Goal: Find specific page/section: Find specific page/section

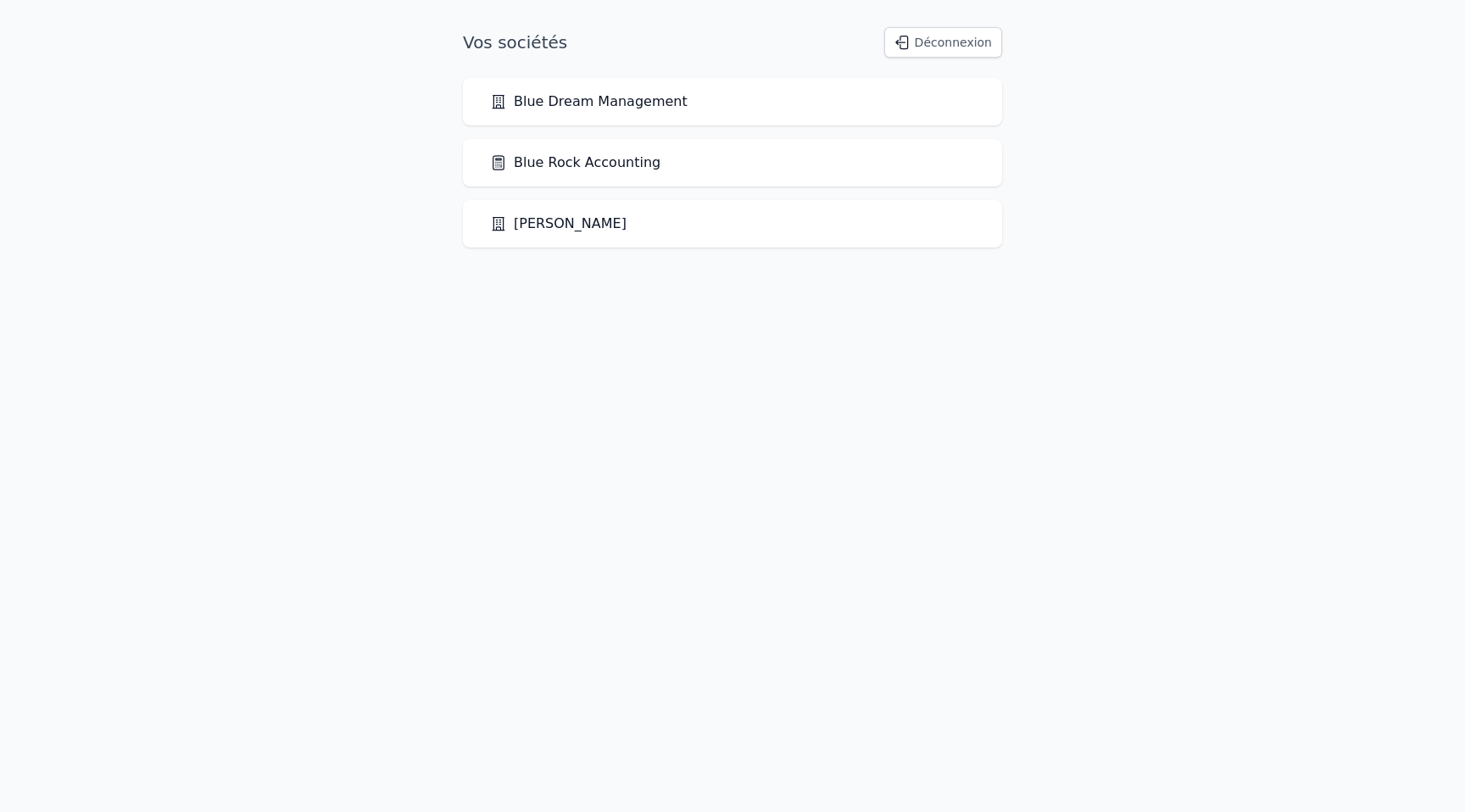
click at [626, 169] on link "Blue Rock Accounting" at bounding box center [575, 163] width 170 height 21
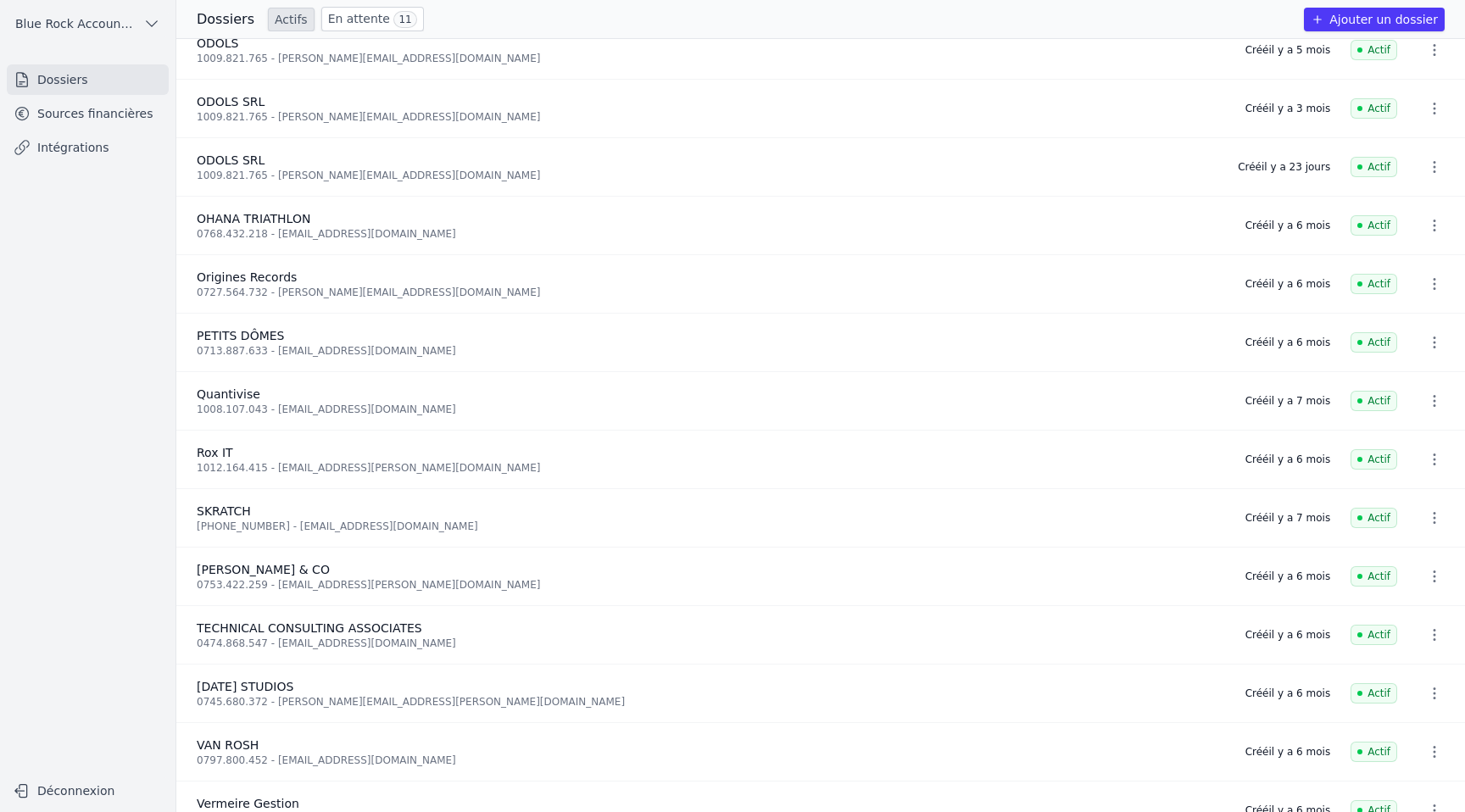
scroll to position [1799, 0]
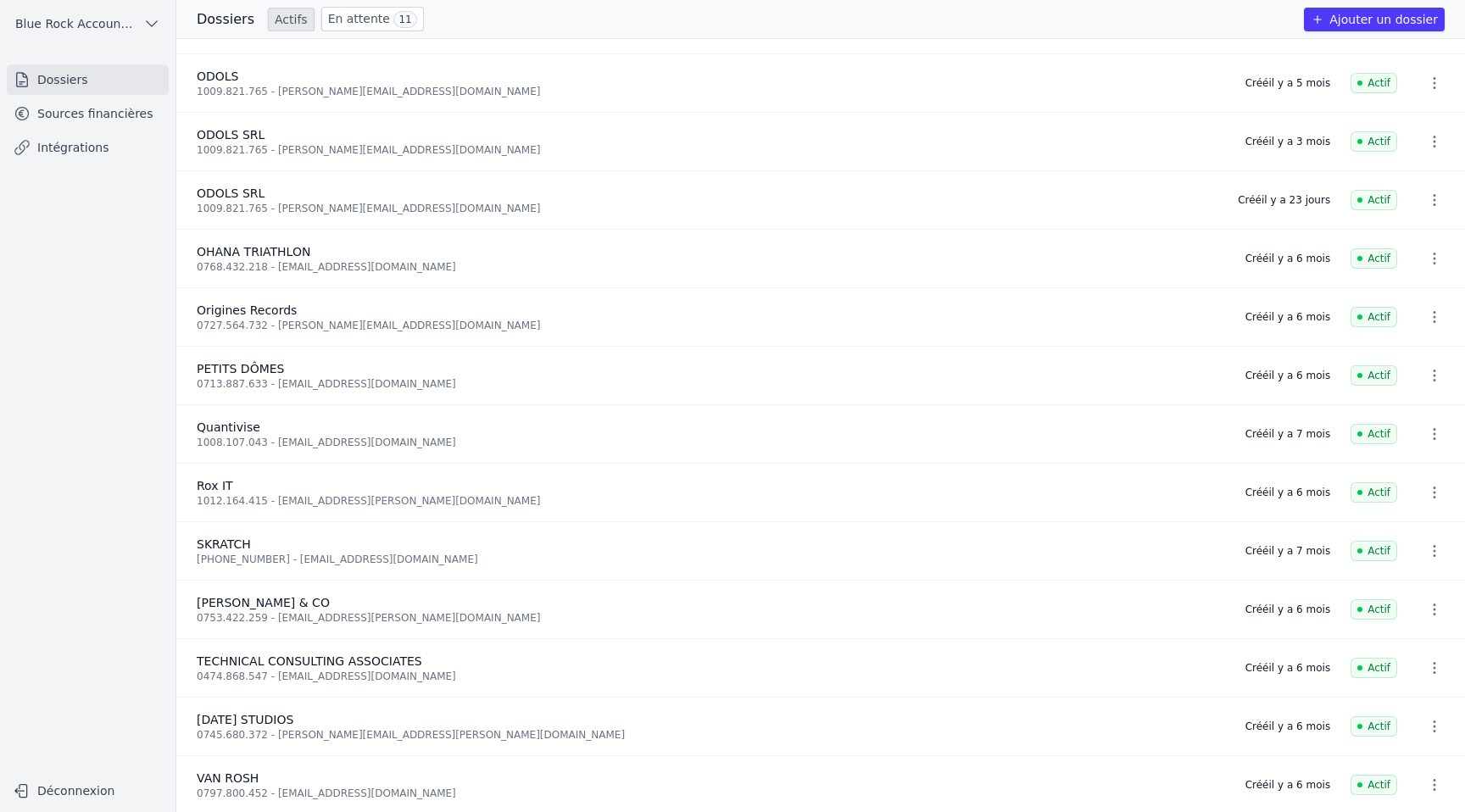
click at [324, 616] on div "0753.422.259 - [EMAIL_ADDRESS][PERSON_NAME][DOMAIN_NAME]" at bounding box center [710, 617] width 1028 height 14
click at [86, 113] on link "Sources financières" at bounding box center [87, 113] width 162 height 31
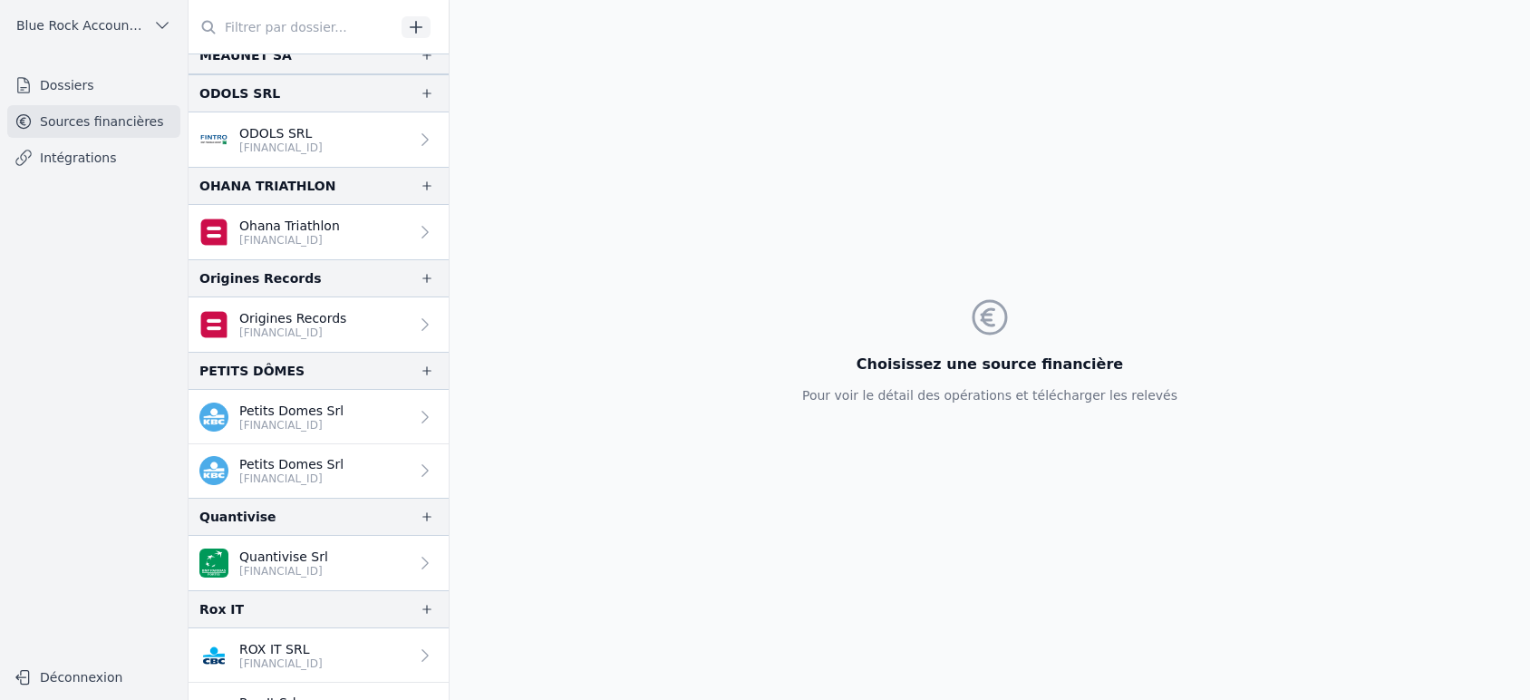
scroll to position [3071, 0]
